Goal: Information Seeking & Learning: Find specific fact

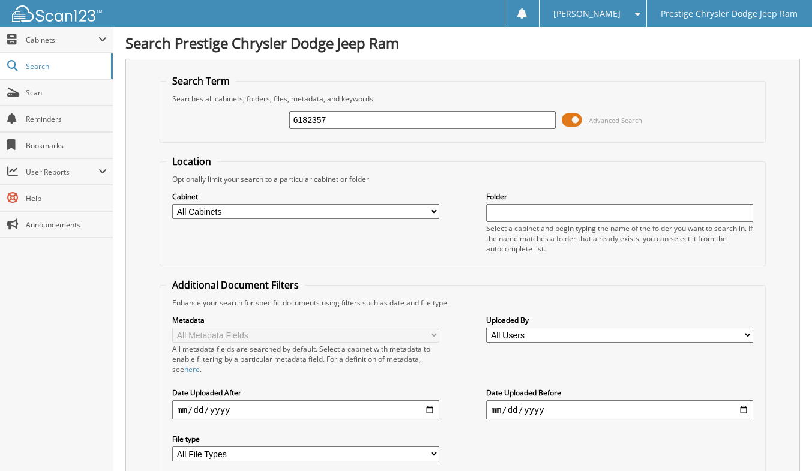
type input "6182357"
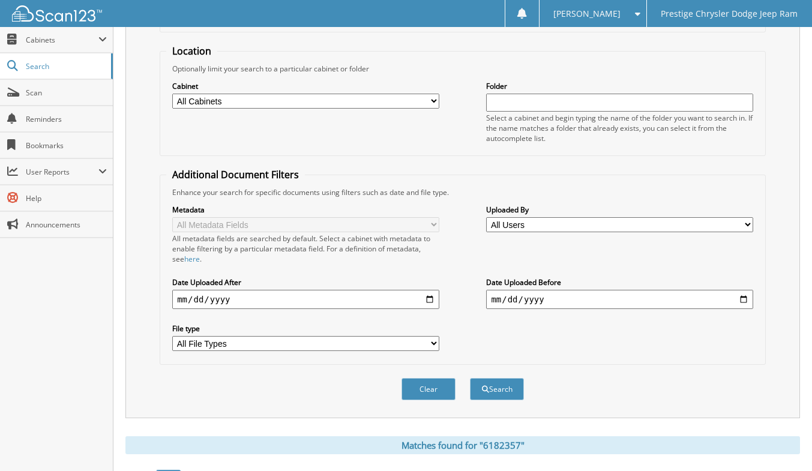
scroll to position [420, 0]
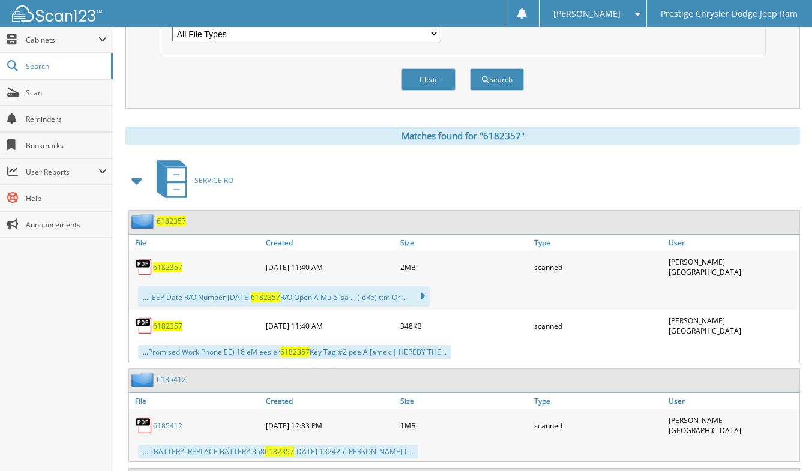
click at [165, 262] on span "6182357" at bounding box center [167, 267] width 29 height 10
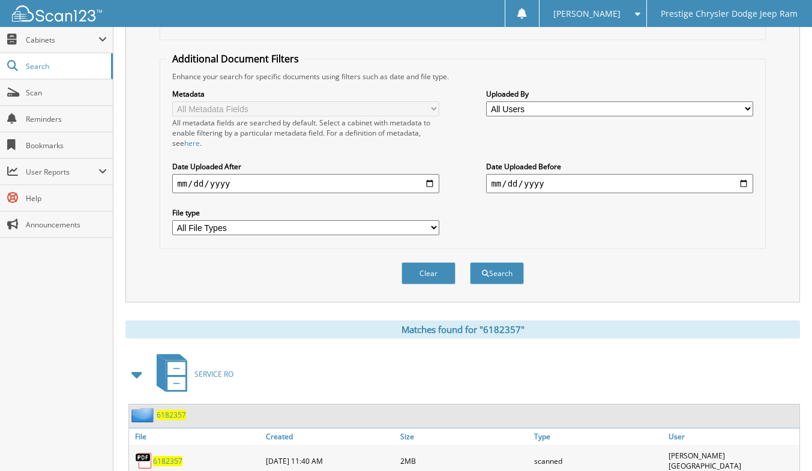
scroll to position [240, 0]
